Goal: Obtain resource: Download file/media

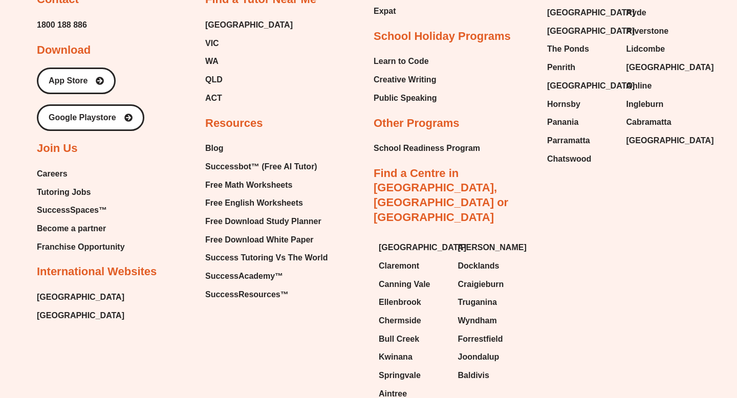
scroll to position [5895, 0]
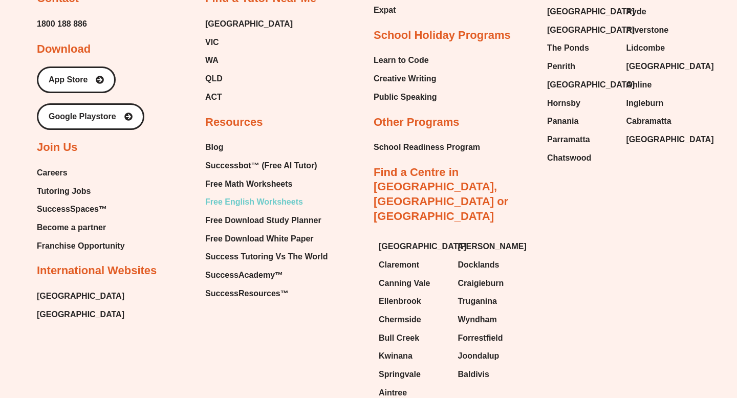
click at [226, 210] on span "Free English Worksheets" at bounding box center [254, 202] width 98 height 15
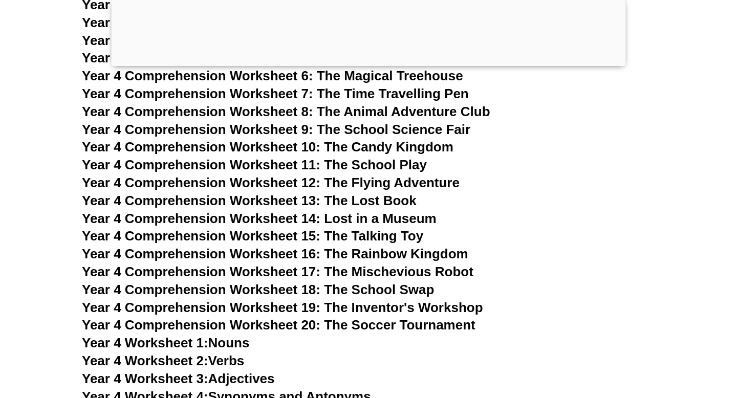
scroll to position [4041, 0]
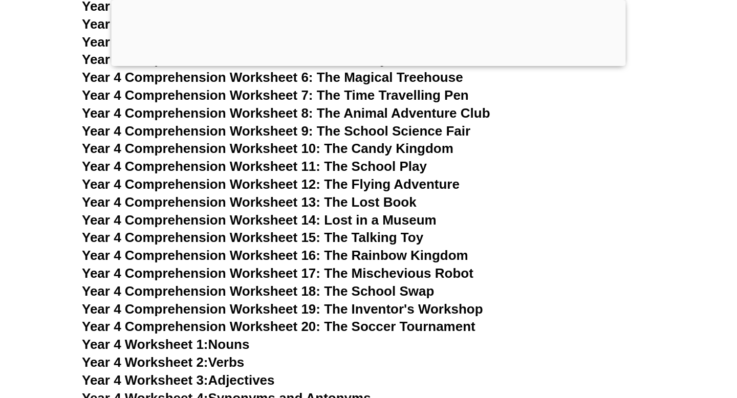
click at [254, 219] on span "Year 4 Comprehension Worksheet 14: Lost in a Museum" at bounding box center [259, 219] width 355 height 15
